Goal: Task Accomplishment & Management: Complete application form

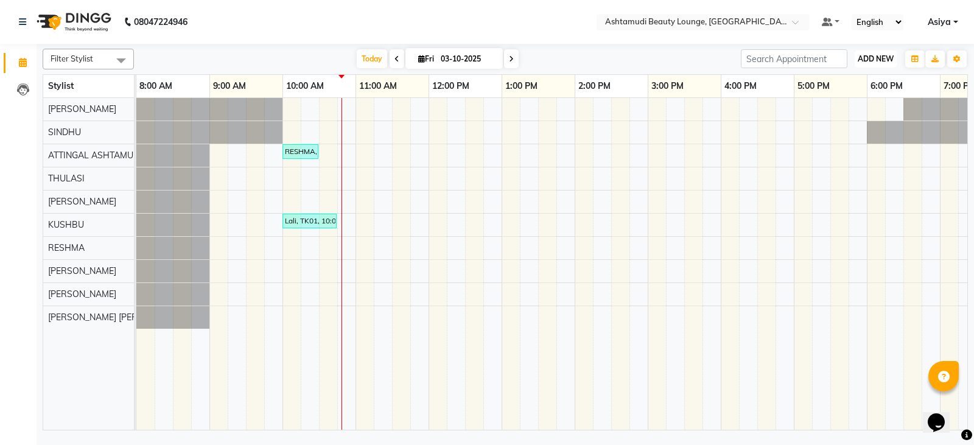
click at [867, 67] on button "ADD NEW Toggle Dropdown" at bounding box center [875, 59] width 42 height 17
click at [858, 82] on button "Add Appointment" at bounding box center [848, 82] width 96 height 16
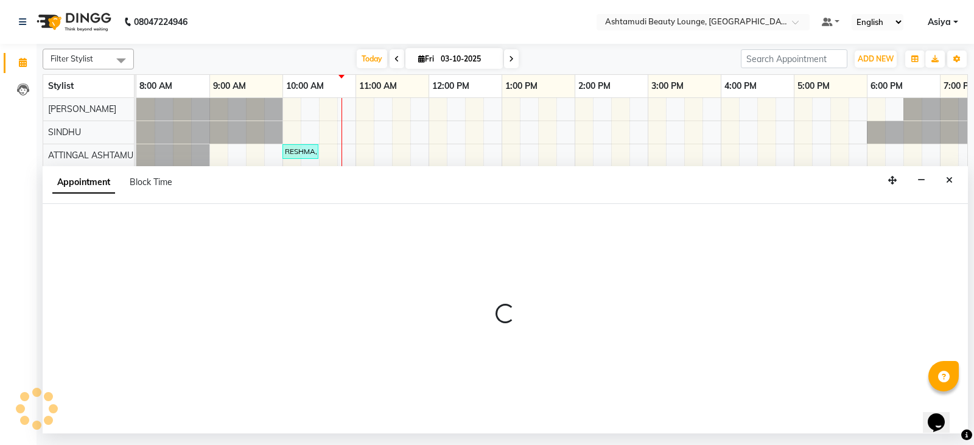
select select "tentative"
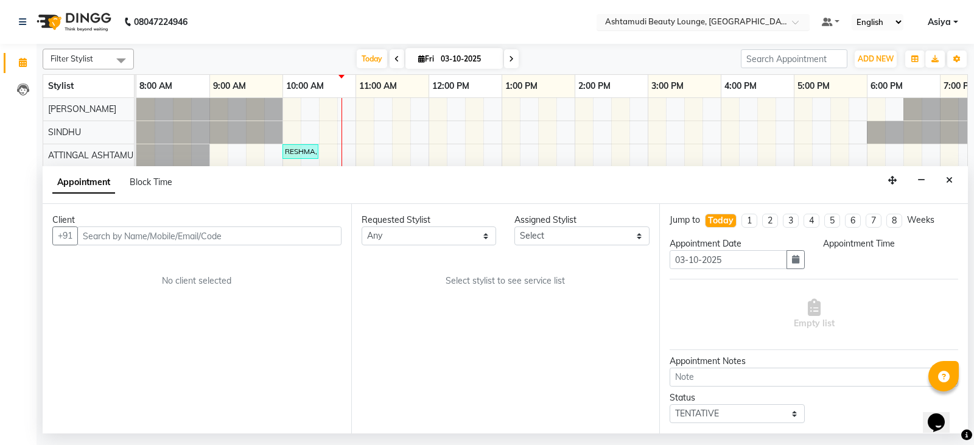
select select "540"
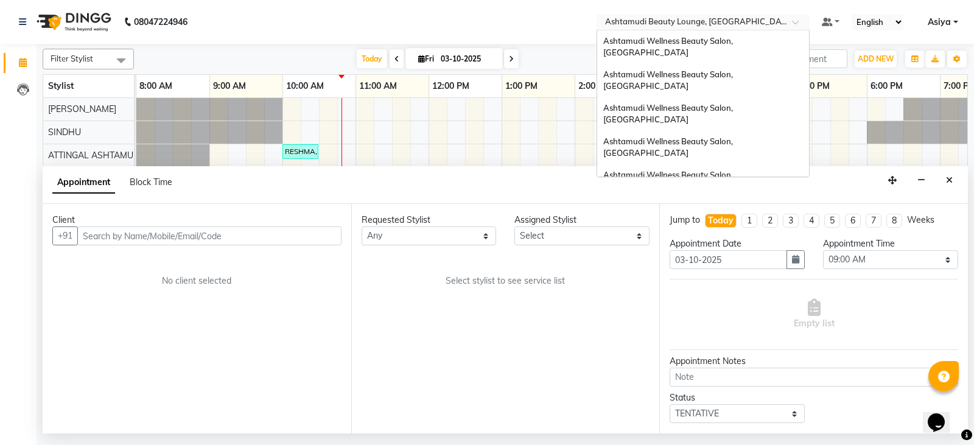
click at [762, 26] on input "text" at bounding box center [690, 23] width 176 height 12
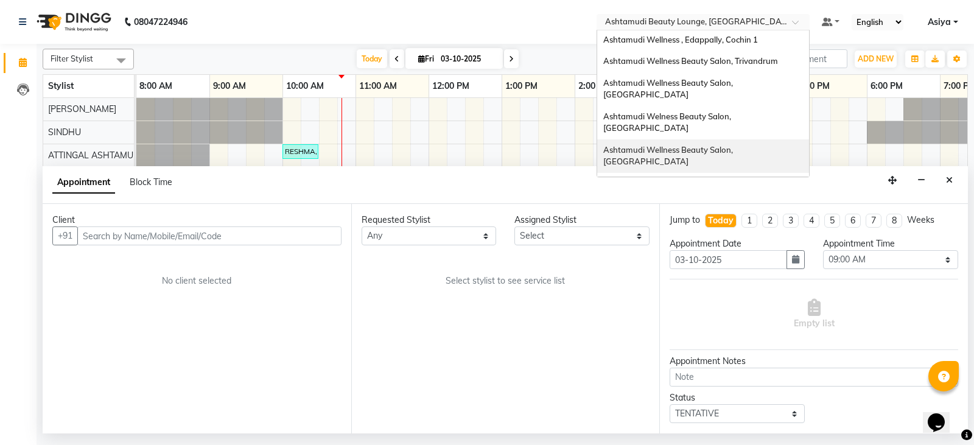
click at [735, 145] on span "Ashtamudi Wellness Beauty Salon, [GEOGRAPHIC_DATA]" at bounding box center [668, 156] width 131 height 22
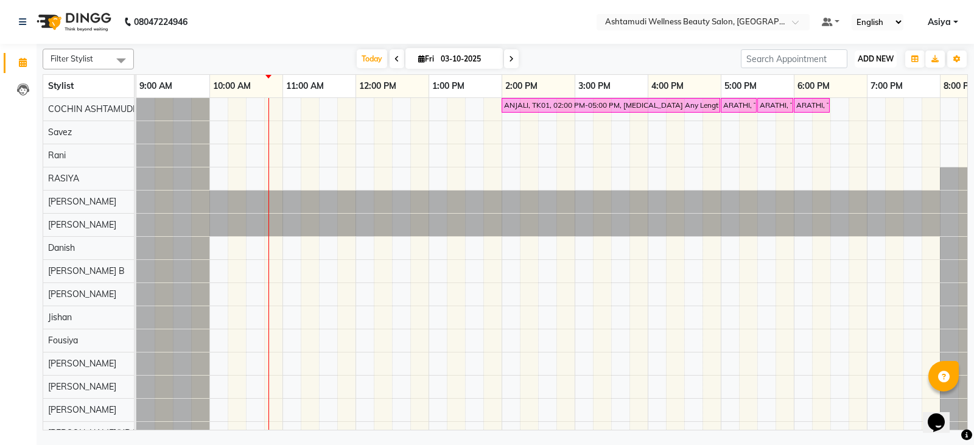
click at [870, 54] on span "ADD NEW" at bounding box center [875, 58] width 36 height 9
click at [859, 83] on button "Add Appointment" at bounding box center [848, 82] width 96 height 16
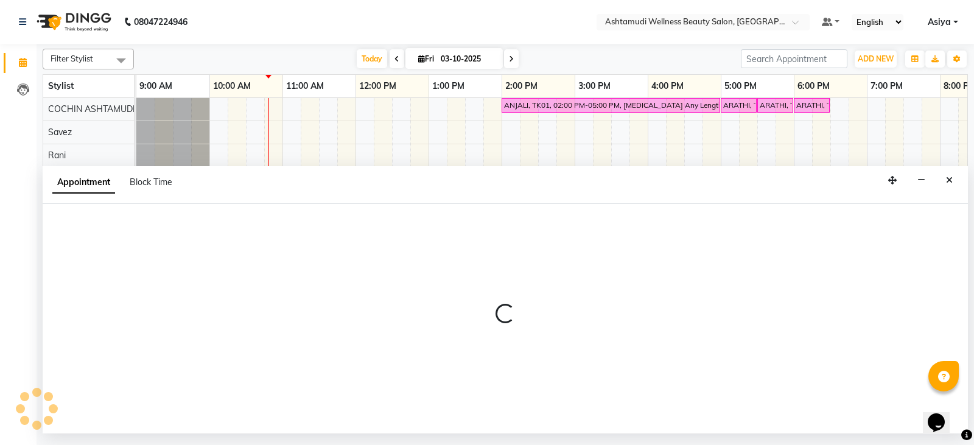
select select "600"
select select "tentative"
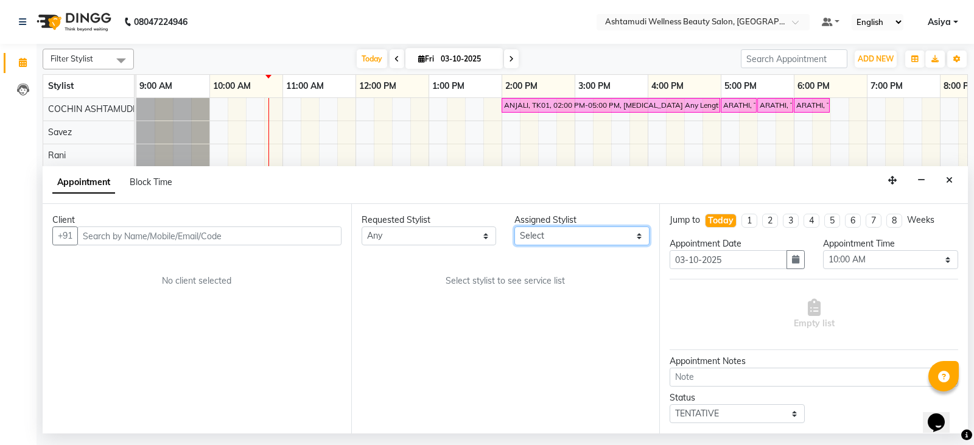
click at [556, 243] on select "Select Aiswarya B Ankith(URAJ) BINU MANGAR COCHIN ASHTAMUDI Danish Fousiya Jish…" at bounding box center [581, 235] width 135 height 19
select select "27313"
click at [514, 226] on select "Select Aiswarya B Ankith(URAJ) BINU MANGAR COCHIN ASHTAMUDI Danish Fousiya Jish…" at bounding box center [581, 235] width 135 height 19
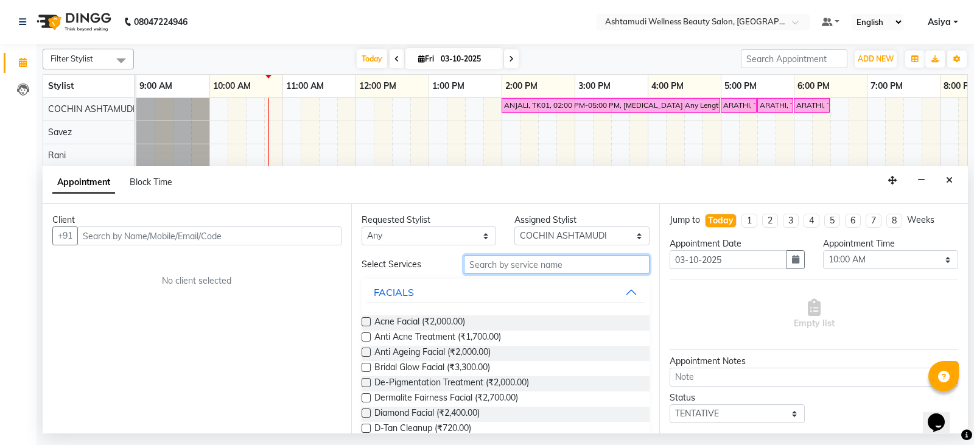
click at [526, 264] on input "text" at bounding box center [557, 264] width 186 height 19
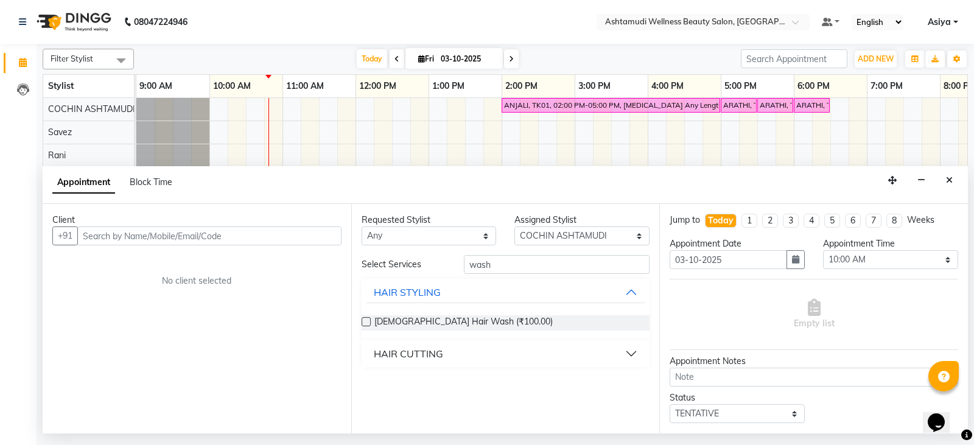
click at [456, 358] on button "HAIR CUTTING" at bounding box center [505, 354] width 279 height 22
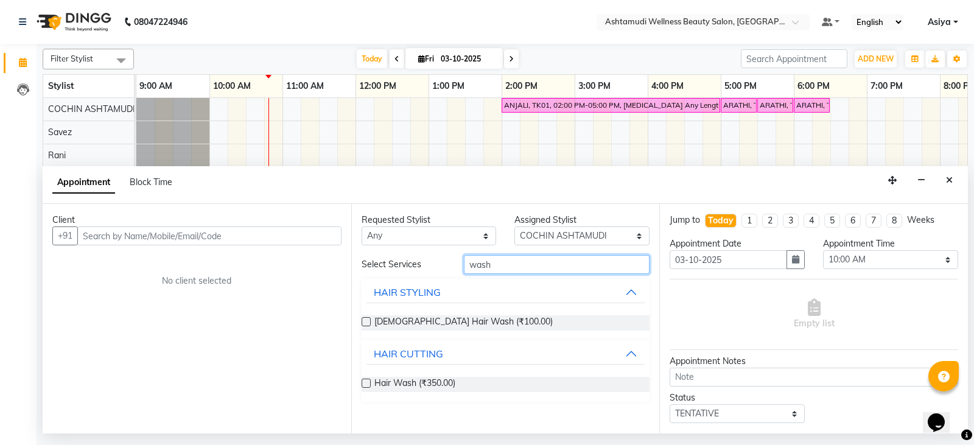
click at [503, 269] on input "wash" at bounding box center [557, 264] width 186 height 19
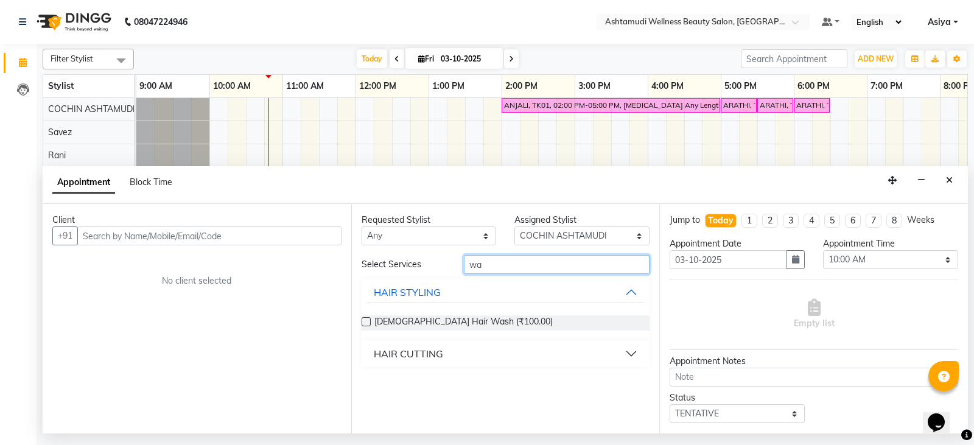
type input "w"
type input "blo"
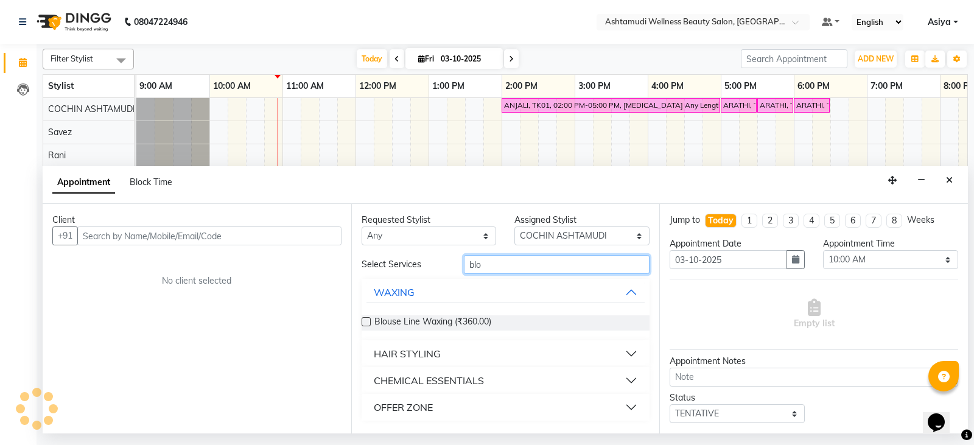
click at [483, 266] on input "blo" at bounding box center [557, 264] width 186 height 19
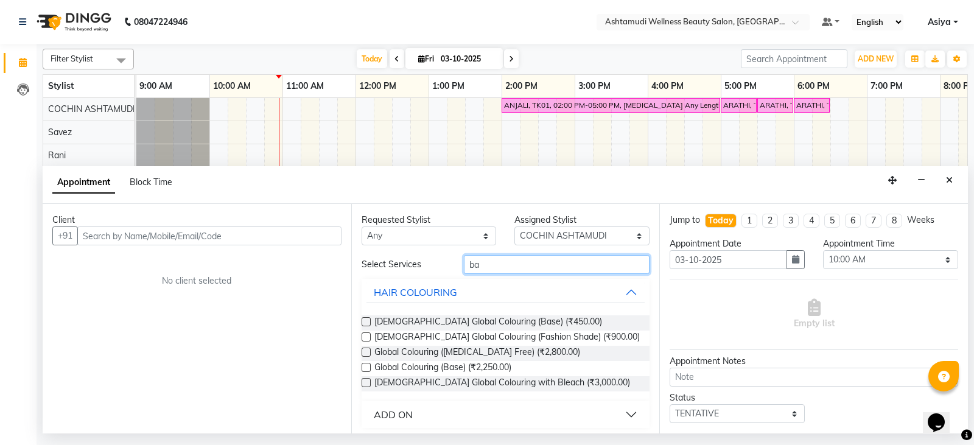
type input "b"
type input "glob"
